Goal: Find specific page/section: Find specific page/section

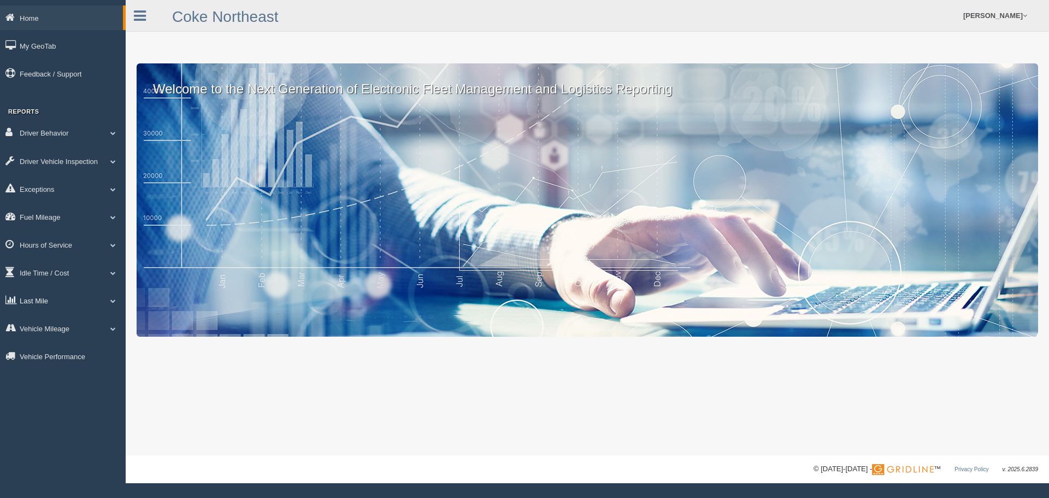
click at [113, 301] on span at bounding box center [113, 300] width 14 height 5
click at [52, 341] on link "Zone Editor" at bounding box center [71, 346] width 103 height 20
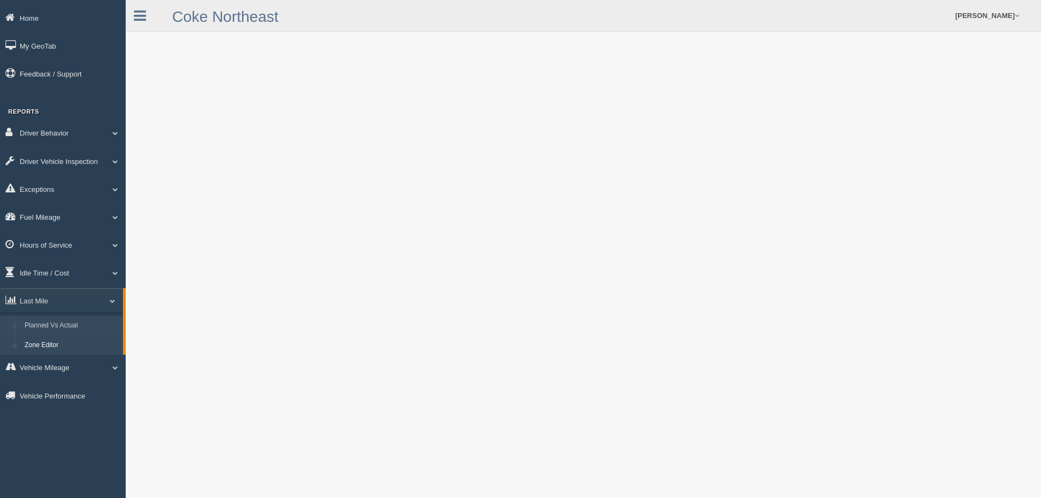
click at [54, 319] on link "Planned Vs Actual" at bounding box center [71, 326] width 103 height 20
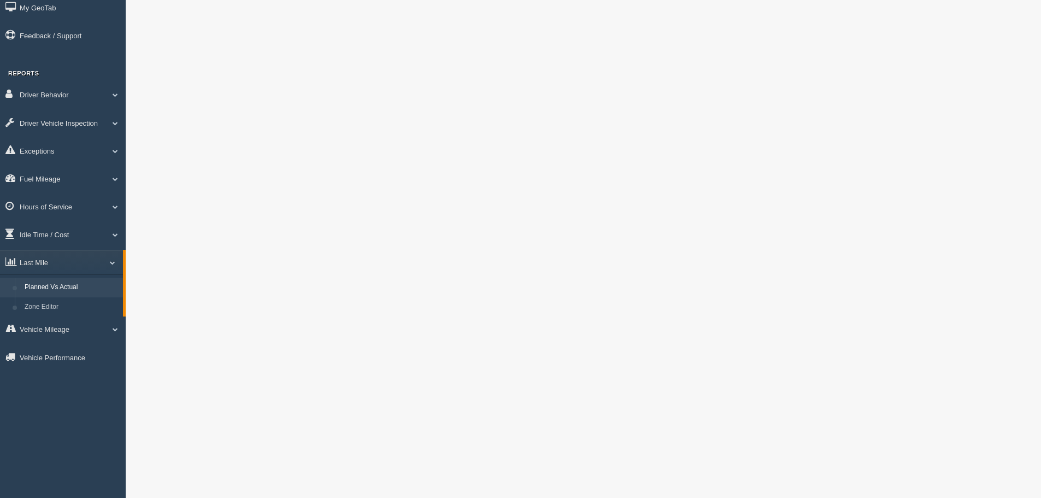
scroll to position [55, 0]
